Goal: Information Seeking & Learning: Learn about a topic

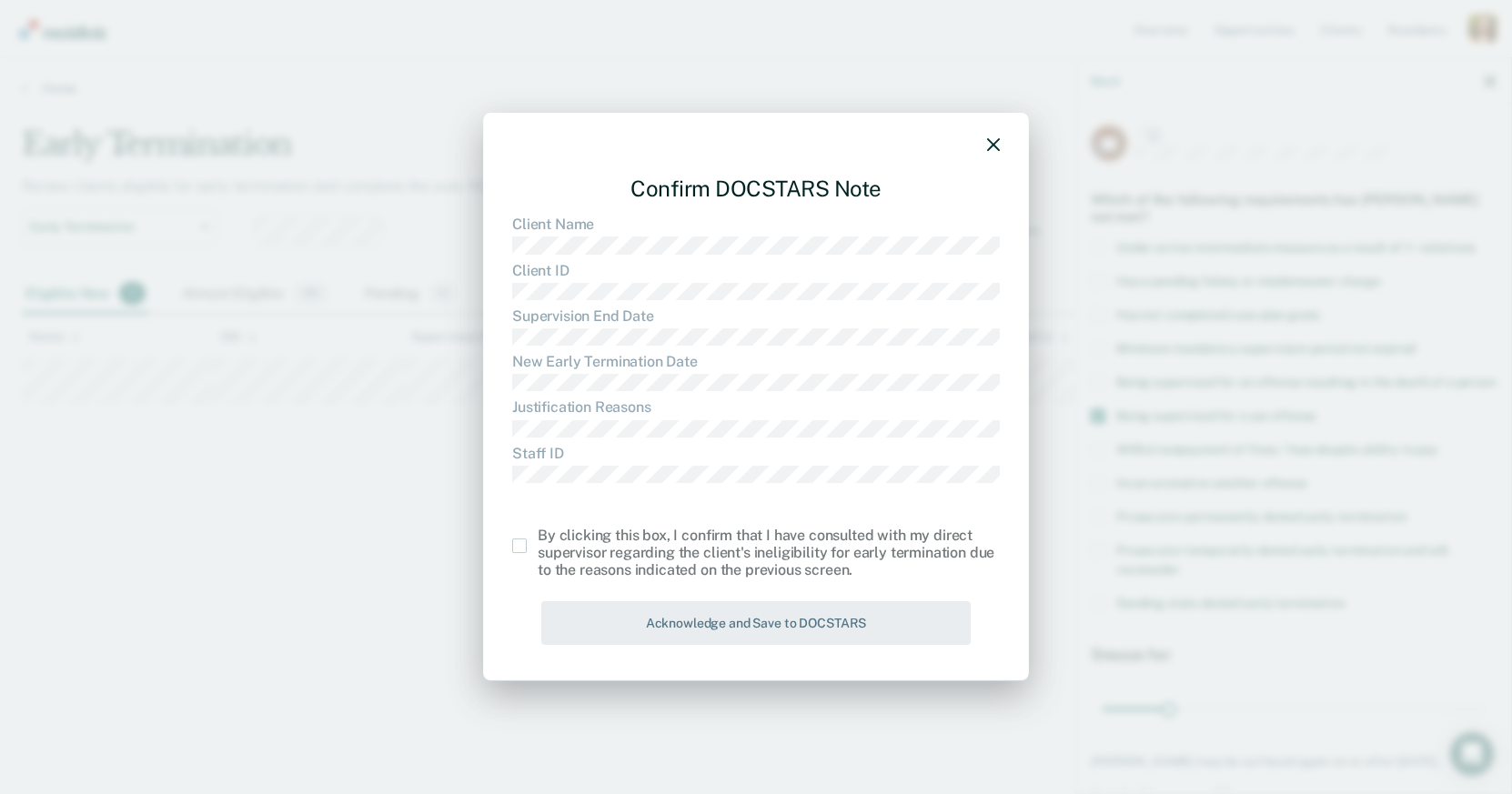
scroll to position [94, 0]
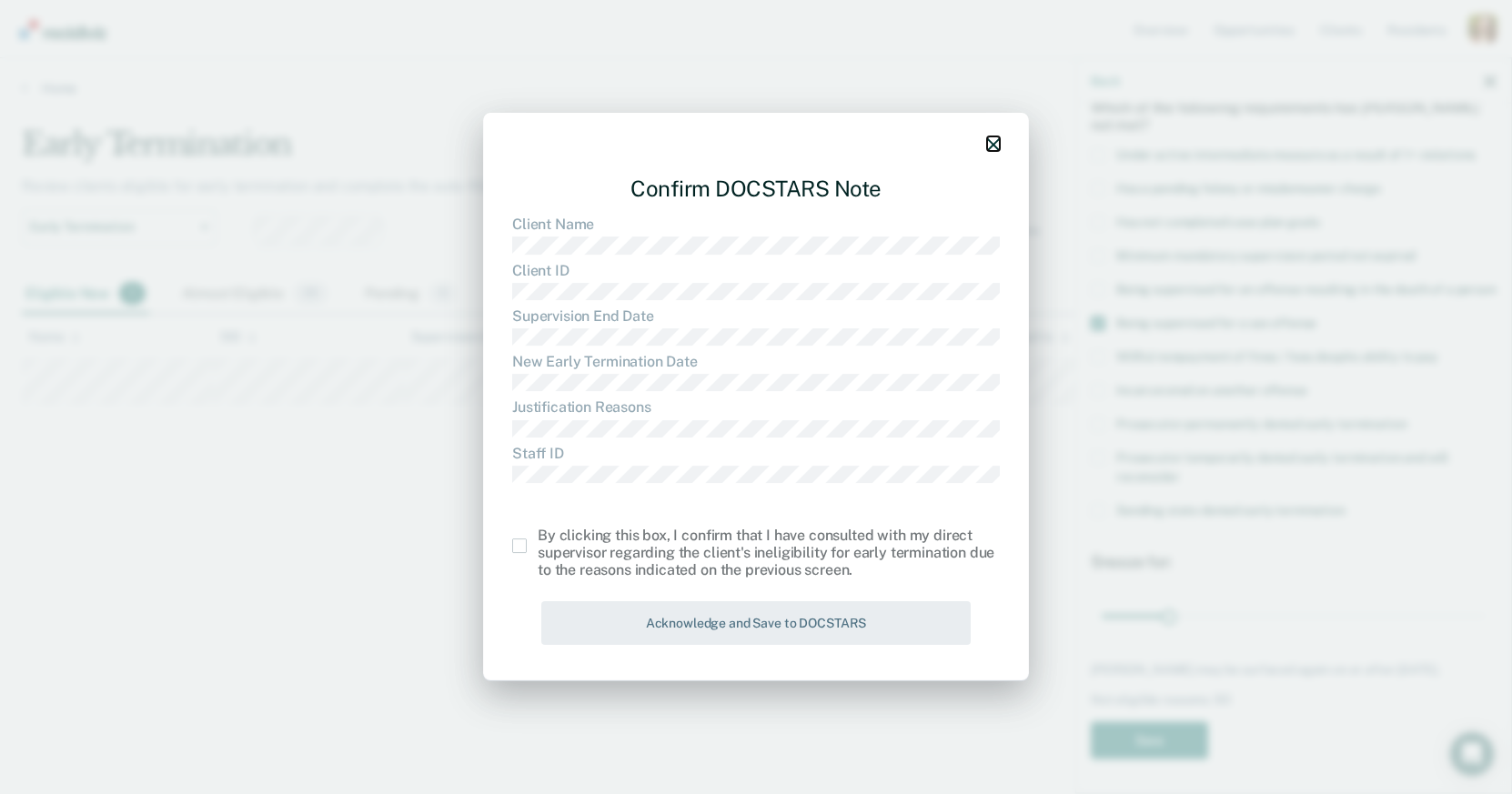
click at [992, 146] on icon "button" at bounding box center [993, 145] width 13 height 13
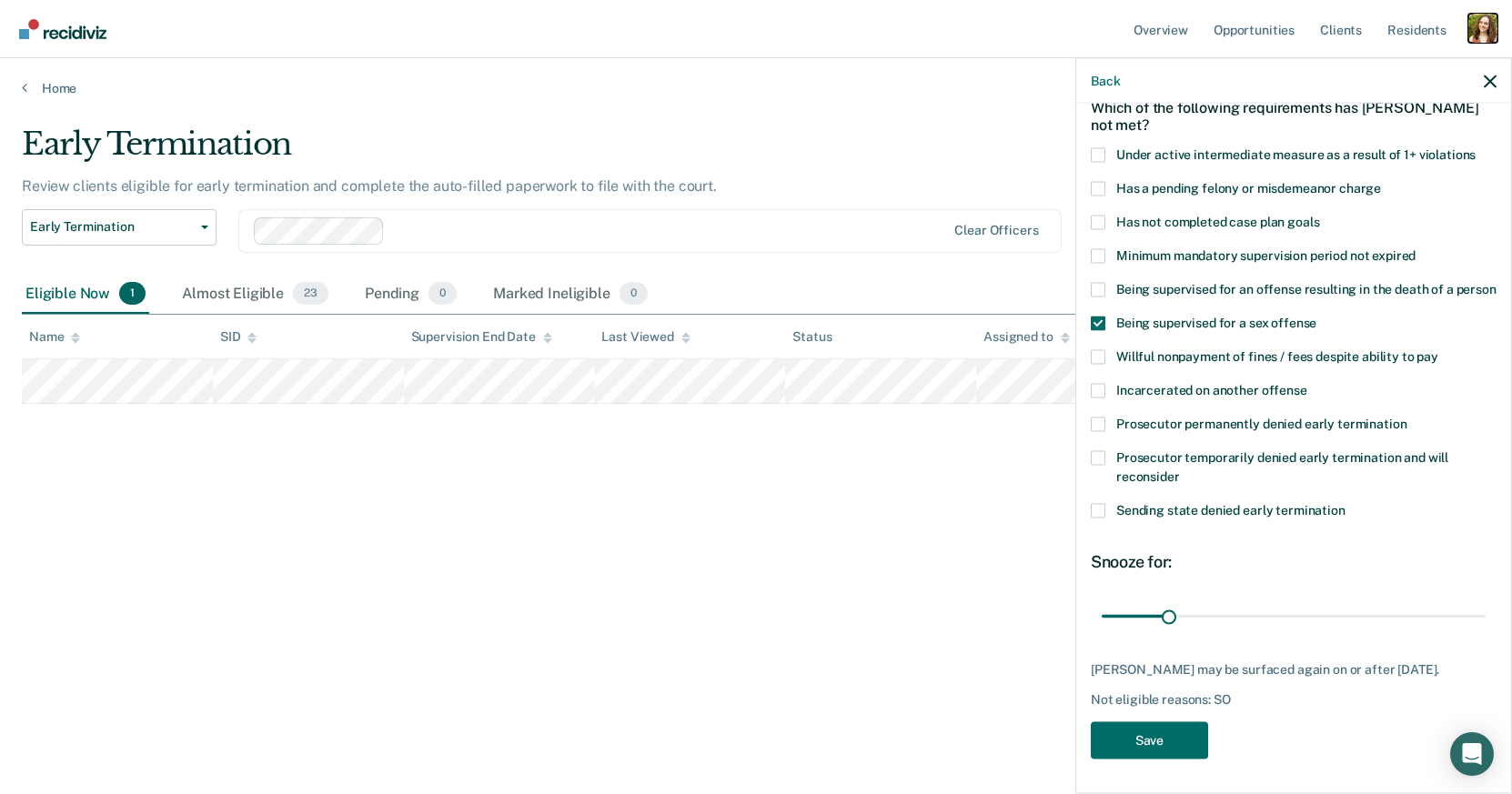
click at [1483, 34] on div "Profile dropdown button" at bounding box center [1482, 28] width 29 height 29
click at [1337, 79] on link "Profile" at bounding box center [1405, 74] width 155 height 16
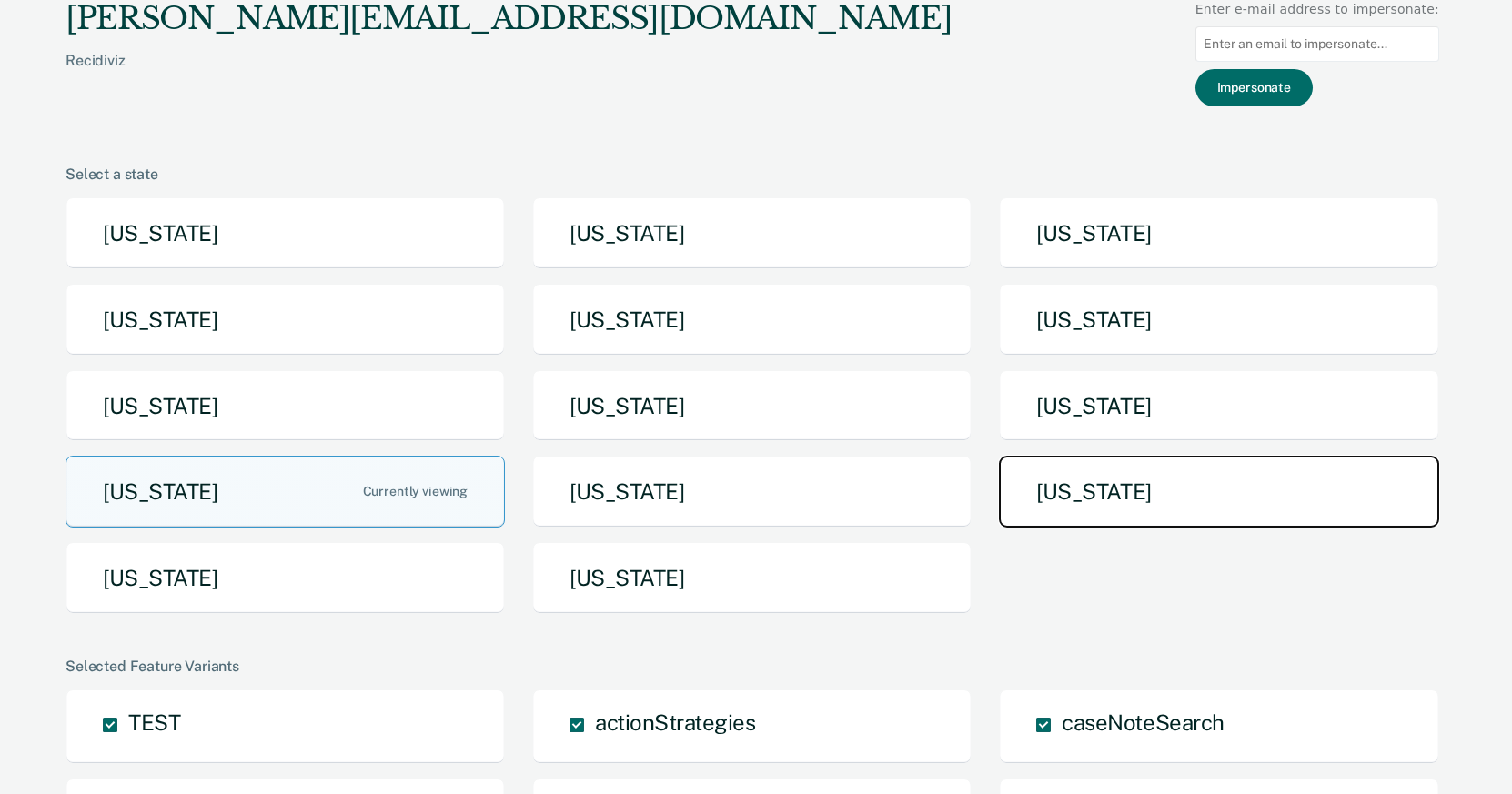
click at [1048, 487] on button "Tennessee" at bounding box center [1218, 492] width 439 height 72
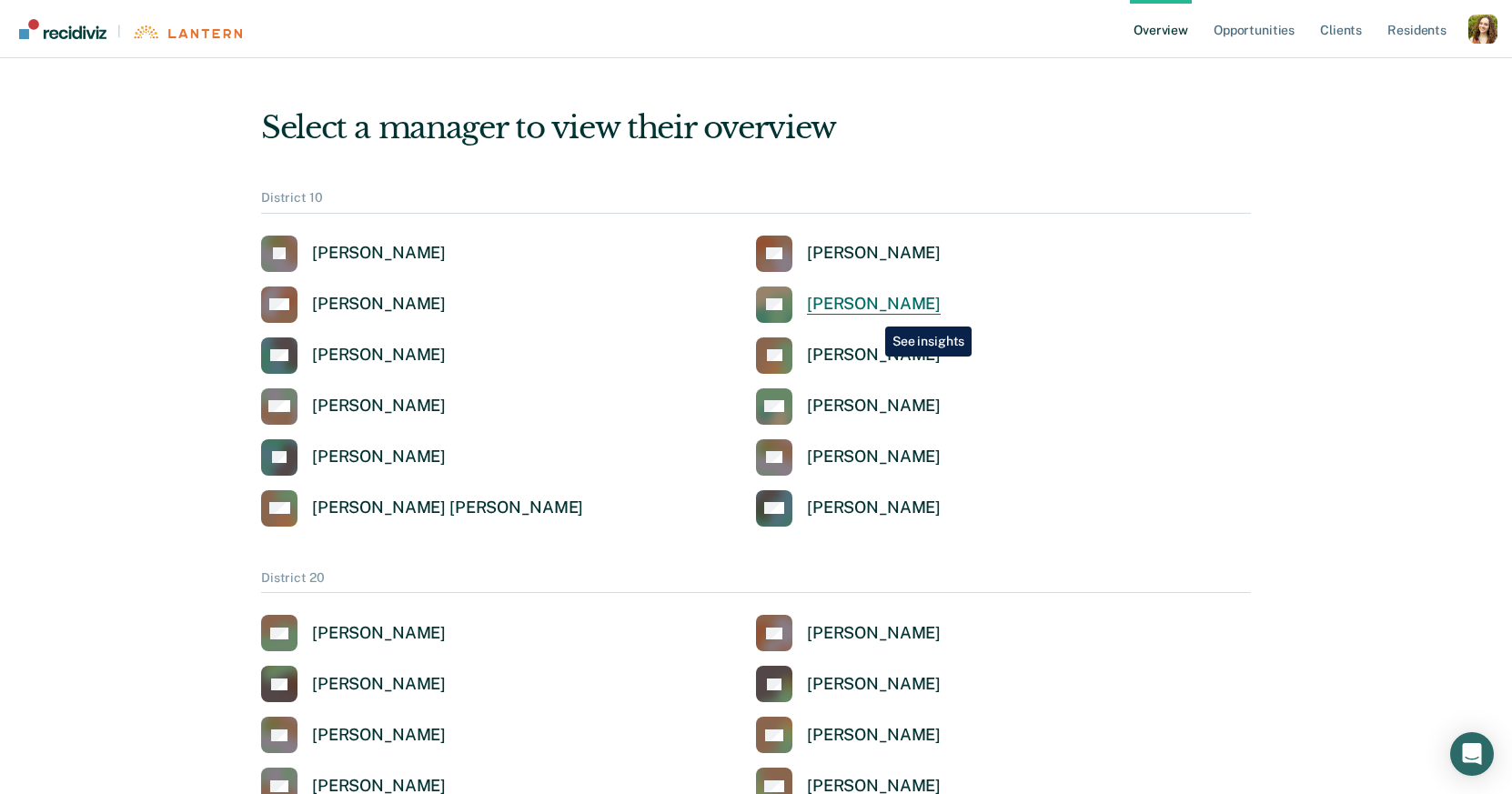
click at [871, 313] on div "[PERSON_NAME]" at bounding box center [873, 304] width 134 height 21
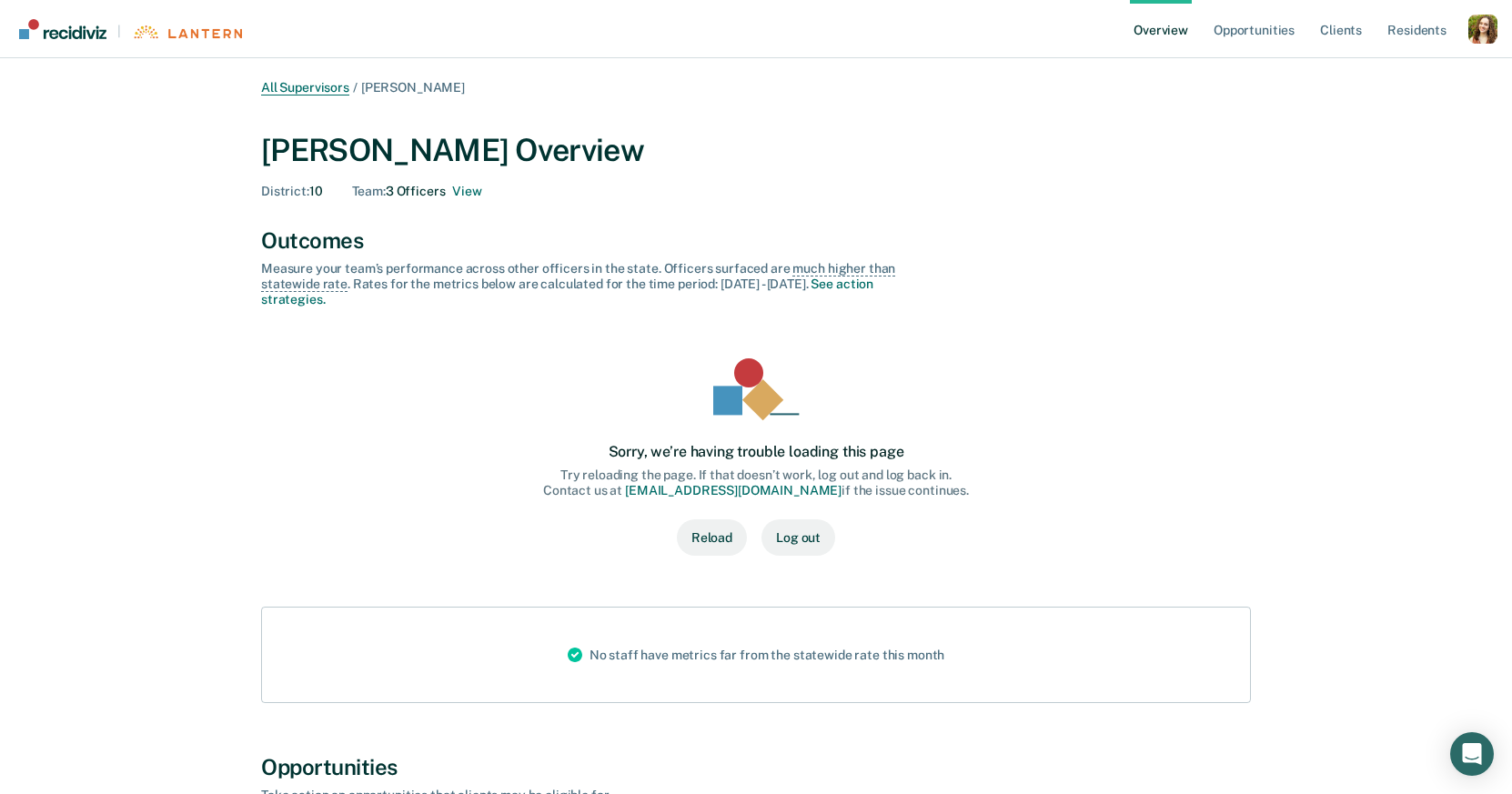
click at [324, 87] on link "All Supervisors" at bounding box center [304, 88] width 88 height 16
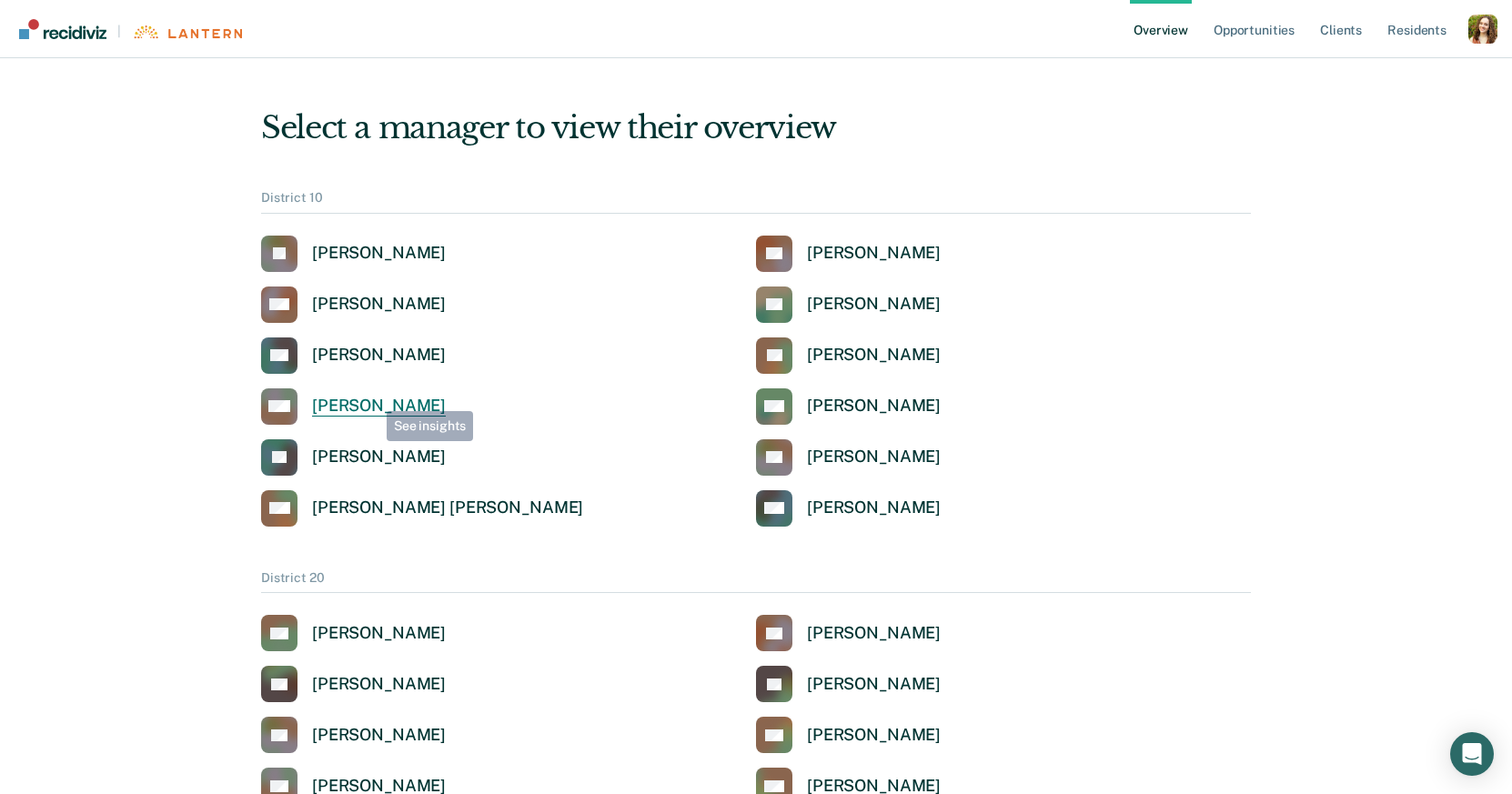
click at [367, 391] on link "MM [PERSON_NAME]" at bounding box center [353, 406] width 184 height 37
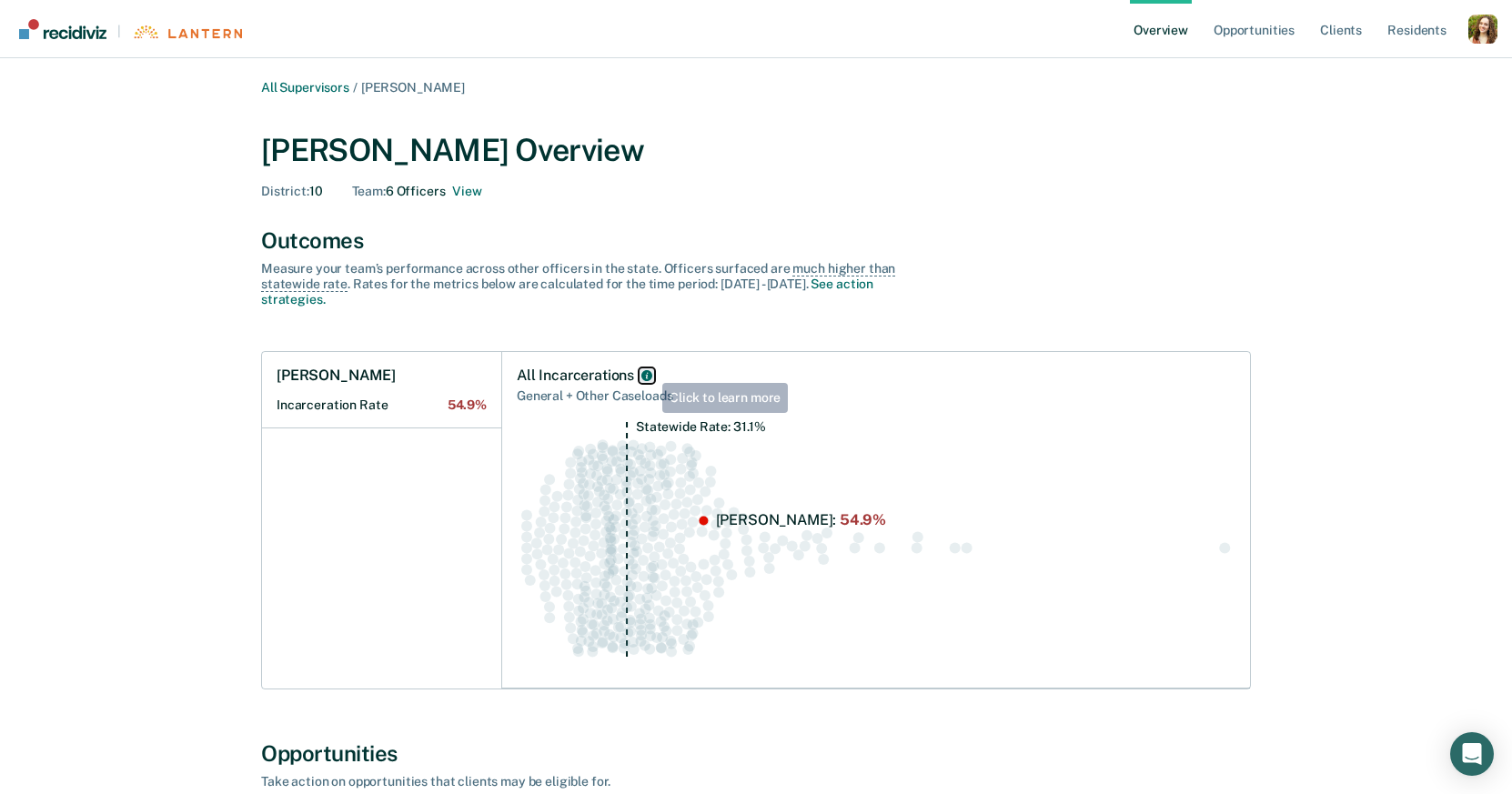
click at [649, 372] on icon "All Incarcerations" at bounding box center [646, 376] width 11 height 11
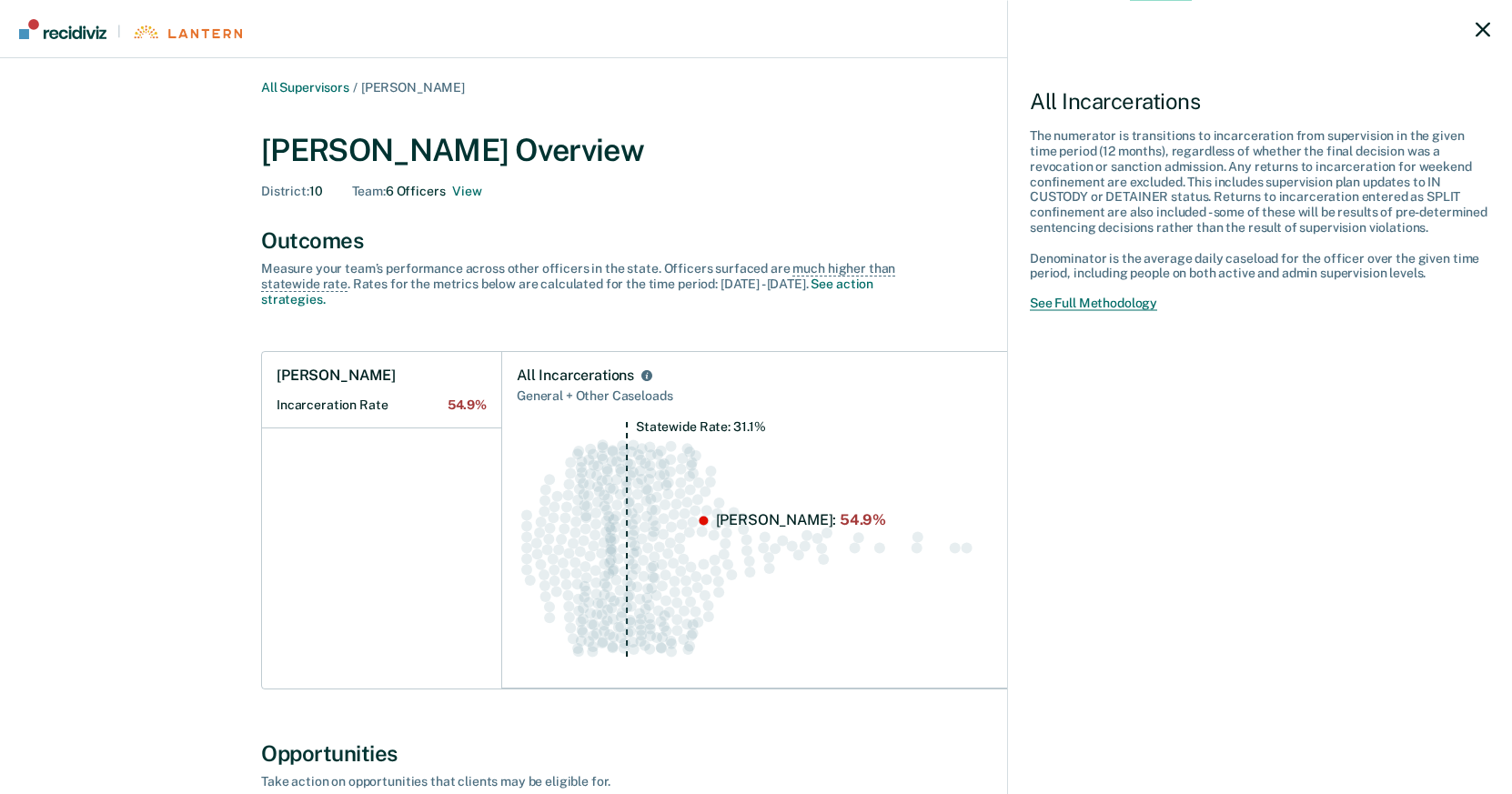
click at [1136, 301] on link "See Full Methodology" at bounding box center [1093, 303] width 128 height 16
click at [1129, 306] on link "See Full Methodology" at bounding box center [1093, 303] width 128 height 16
